Goal: Task Accomplishment & Management: Manage account settings

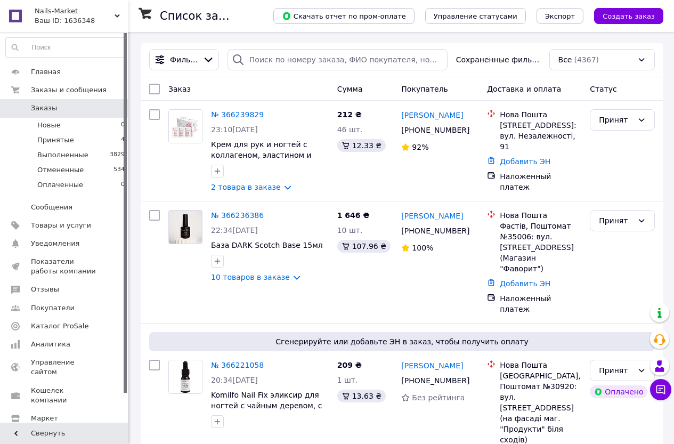
click at [116, 19] on div "Ваш ID: 1636348" at bounding box center [81, 21] width 93 height 10
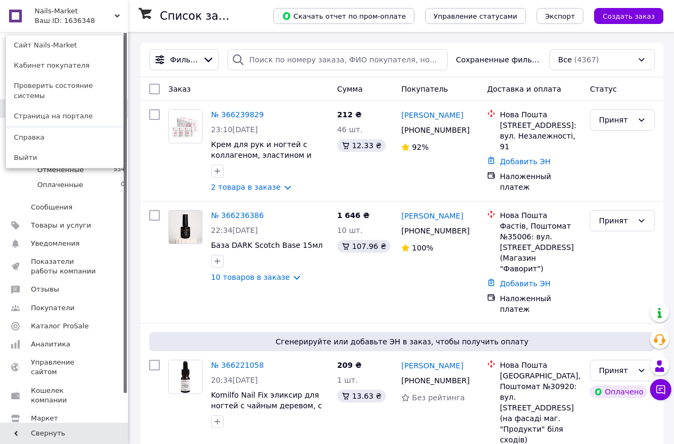
click at [120, 15] on div "Nails-Market Ваш ID: 1636348 Сайт Nails-Market Кабинет покупателя Проверить сос…" at bounding box center [64, 16] width 128 height 32
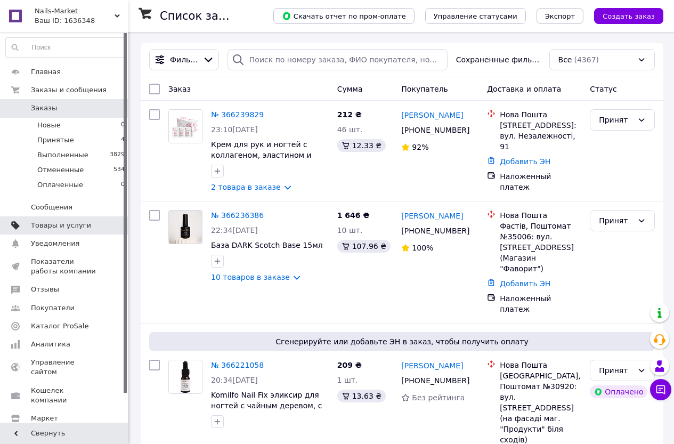
click at [80, 223] on span "Товары и услуги" at bounding box center [61, 225] width 60 height 10
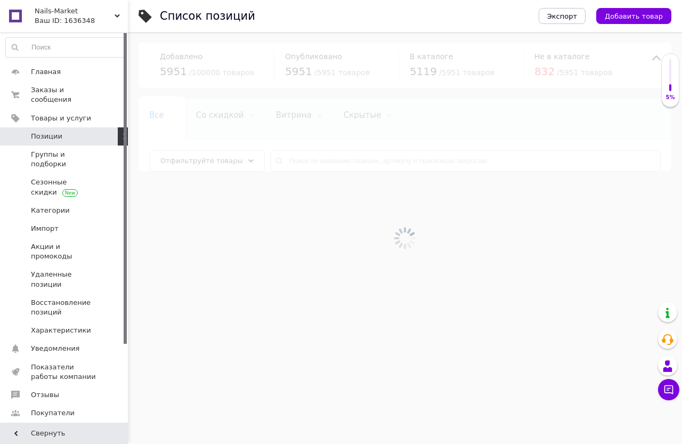
click at [336, 163] on div at bounding box center [405, 238] width 554 height 412
click at [331, 164] on input "text" at bounding box center [465, 160] width 390 height 21
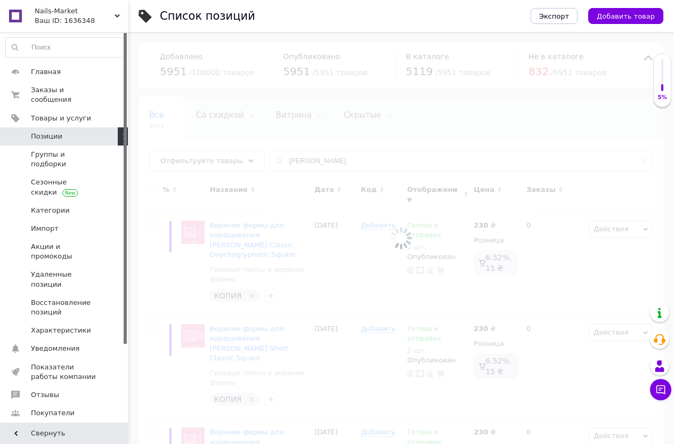
click at [280, 160] on div at bounding box center [401, 238] width 546 height 412
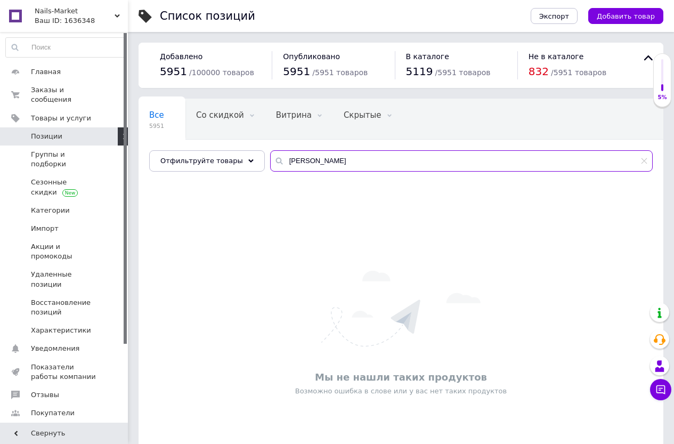
click at [280, 160] on input "счов" at bounding box center [461, 160] width 382 height 21
type input "сечов"
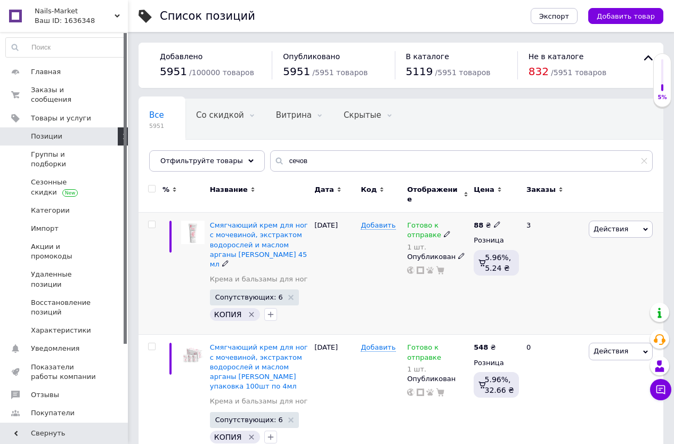
click at [603, 225] on span "Действия" at bounding box center [610, 229] width 35 height 8
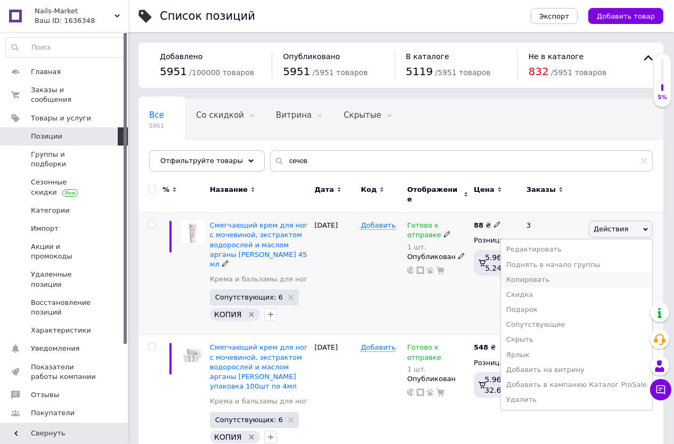
click at [577, 277] on li "Копировать" at bounding box center [575, 279] width 151 height 15
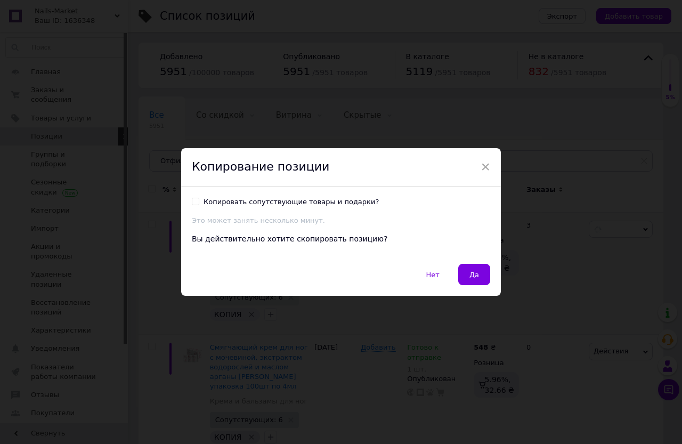
click at [193, 203] on input "Копировать сопутствующие товары и подарки?" at bounding box center [195, 201] width 7 height 7
checkbox input "true"
click at [458, 272] on button "Да" at bounding box center [474, 274] width 32 height 21
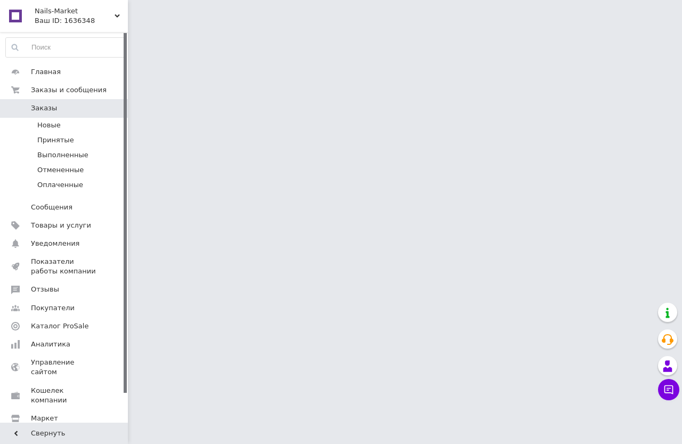
click at [62, 226] on span "Товары и услуги" at bounding box center [61, 225] width 60 height 10
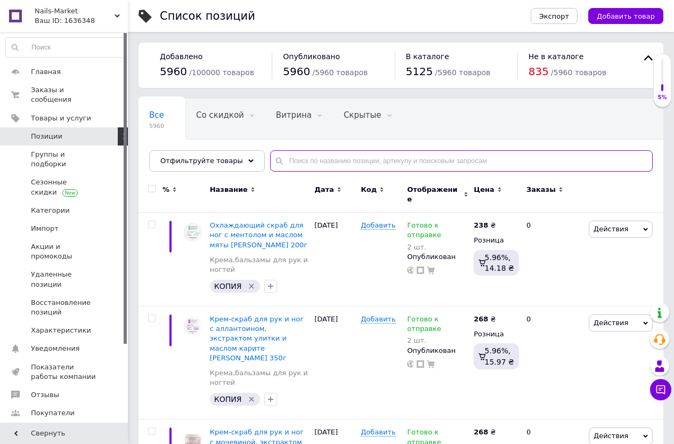
click at [331, 164] on input "text" at bounding box center [461, 160] width 382 height 21
type input "dnk 0083"
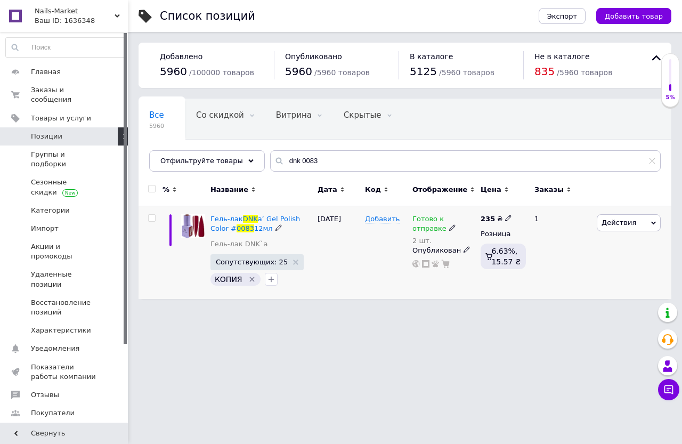
click at [449, 227] on icon at bounding box center [452, 227] width 6 height 6
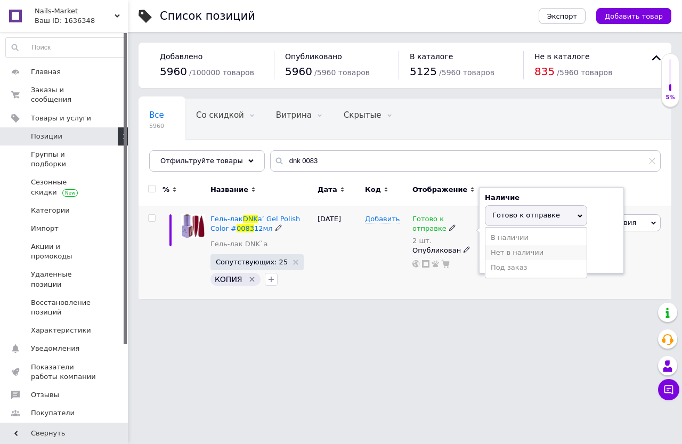
click at [507, 256] on li "Нет в наличии" at bounding box center [535, 252] width 101 height 15
click at [507, 256] on input "2" at bounding box center [525, 256] width 81 height 21
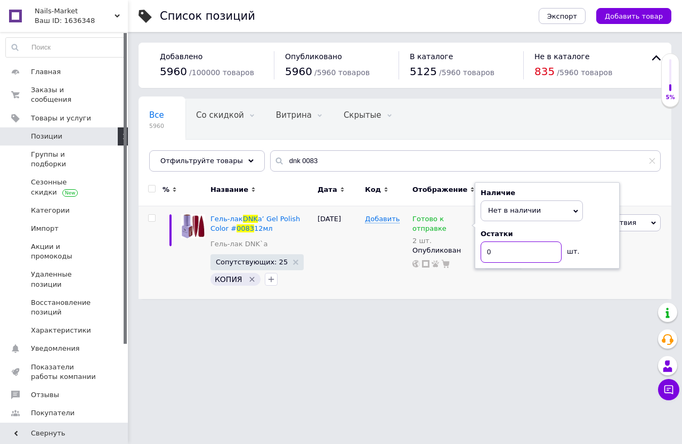
type input "0"
click at [401, 309] on html "Nails-Market Ваш ID: 1636348 Сайт Nails-Market Кабинет покупателя Проверить сос…" at bounding box center [341, 154] width 682 height 309
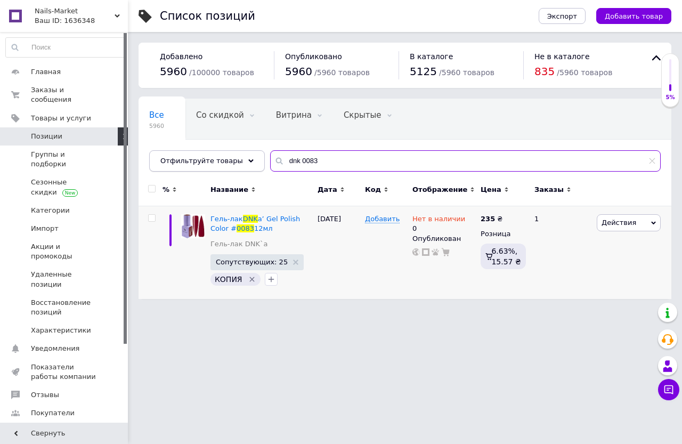
drag, startPoint x: 307, startPoint y: 159, endPoint x: 193, endPoint y: 158, distance: 114.5
click at [191, 159] on div "Отфильтруйте товары dnk 0083" at bounding box center [404, 160] width 511 height 21
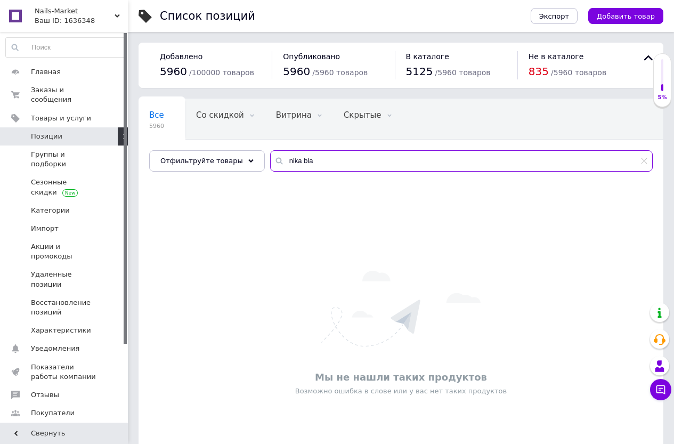
drag, startPoint x: 307, startPoint y: 158, endPoint x: 292, endPoint y: 160, distance: 15.1
click at [292, 160] on input "nika bla" at bounding box center [461, 160] width 382 height 21
drag, startPoint x: 320, startPoint y: 162, endPoint x: 451, endPoint y: 165, distance: 131.0
click at [451, 165] on input "komi luminl" at bounding box center [461, 160] width 382 height 21
type input "komi lumi"
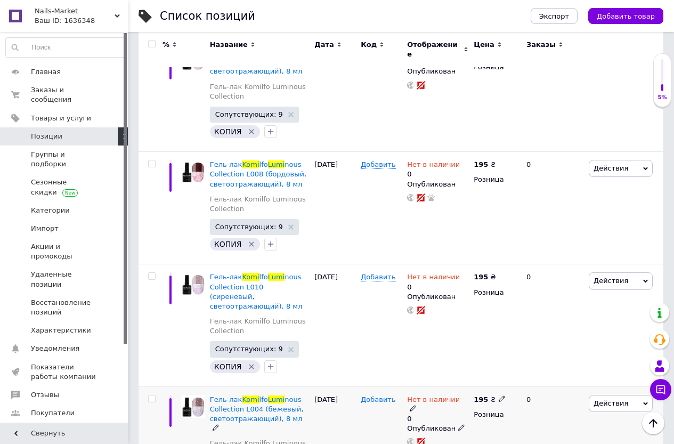
scroll to position [1151, 0]
